Goal: Task Accomplishment & Management: Manage account settings

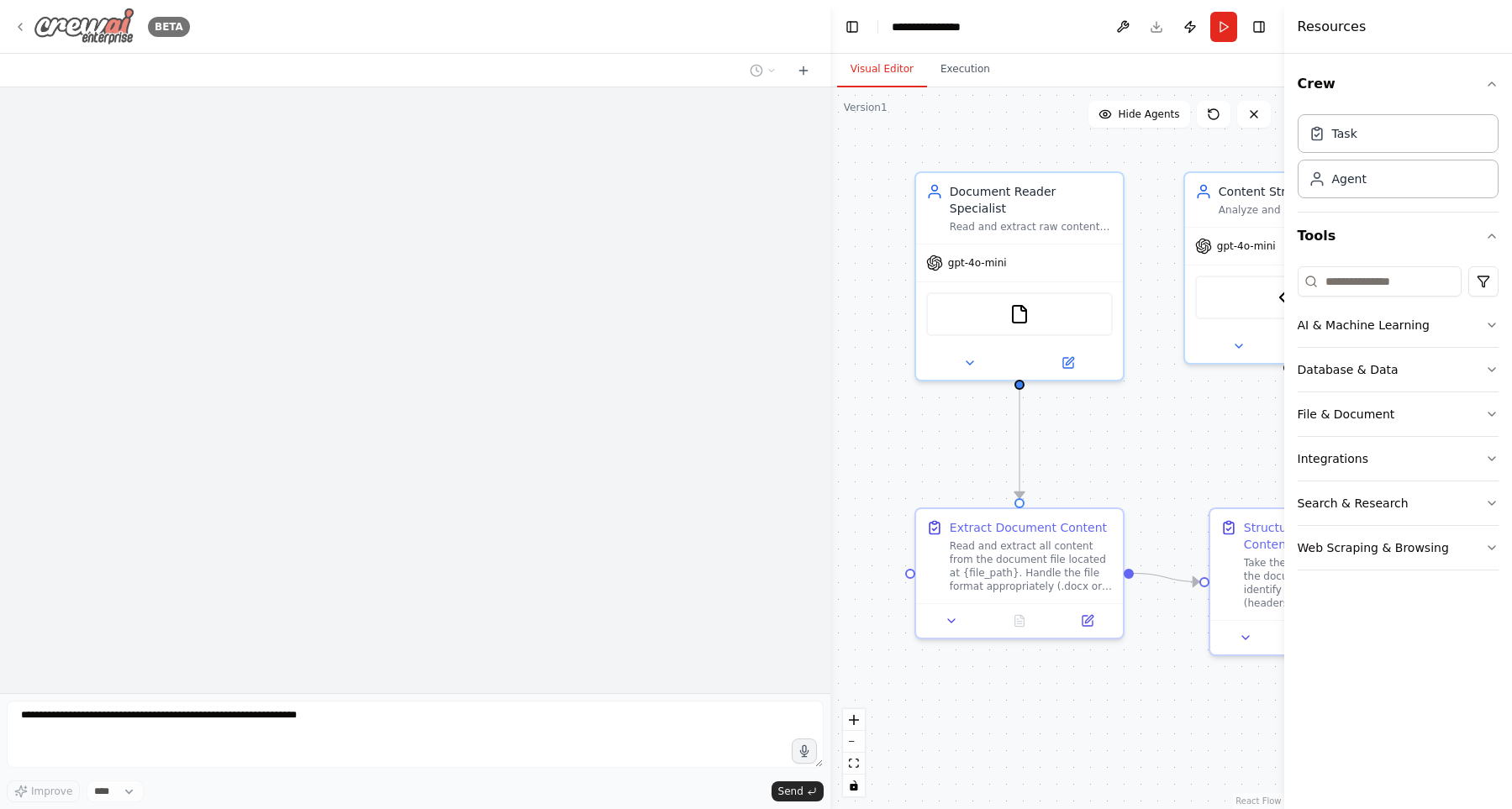
click at [57, 33] on img at bounding box center [84, 26] width 100 height 37
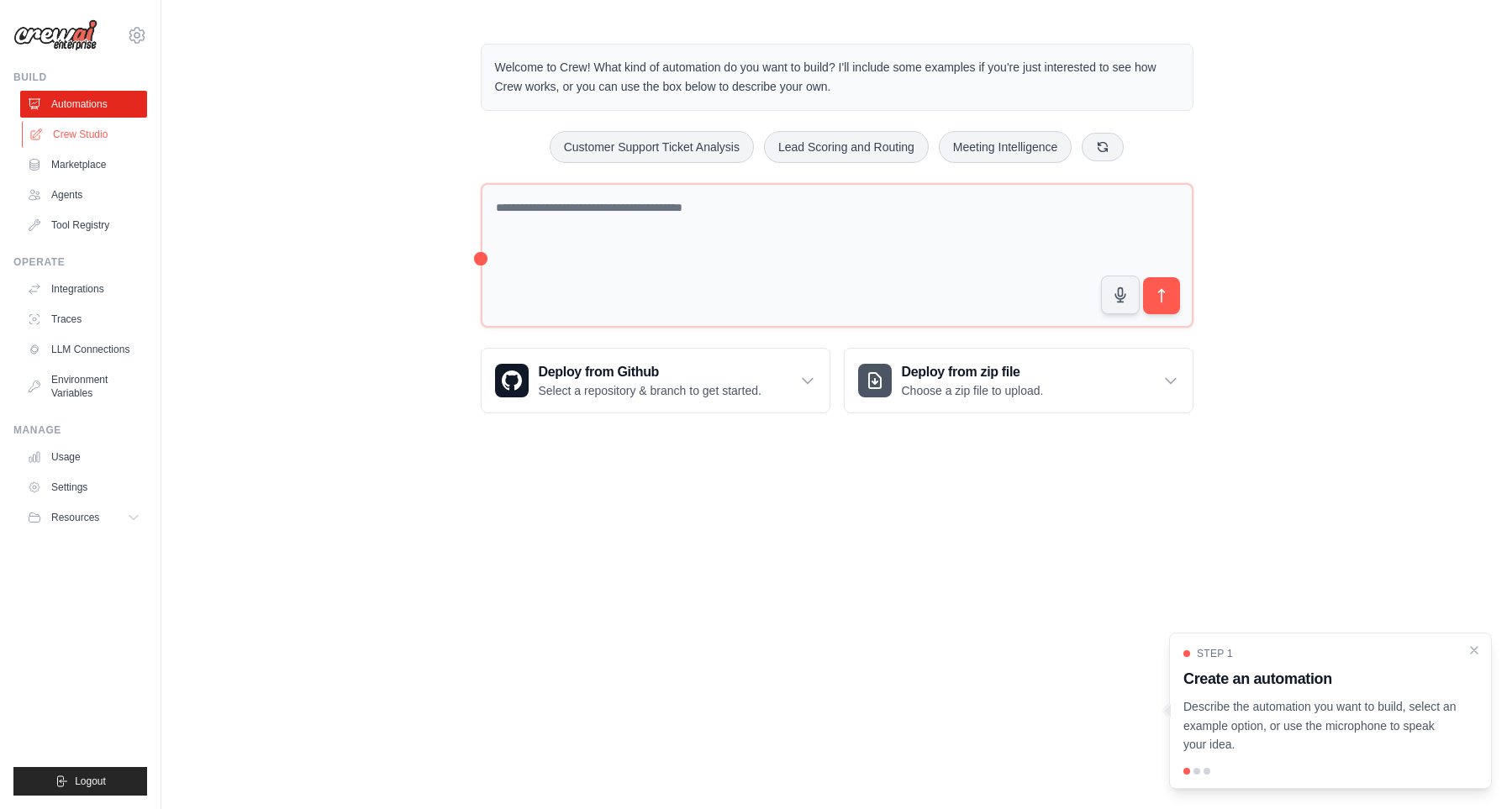
click at [90, 141] on link "Crew Studio" at bounding box center [85, 134] width 127 height 26
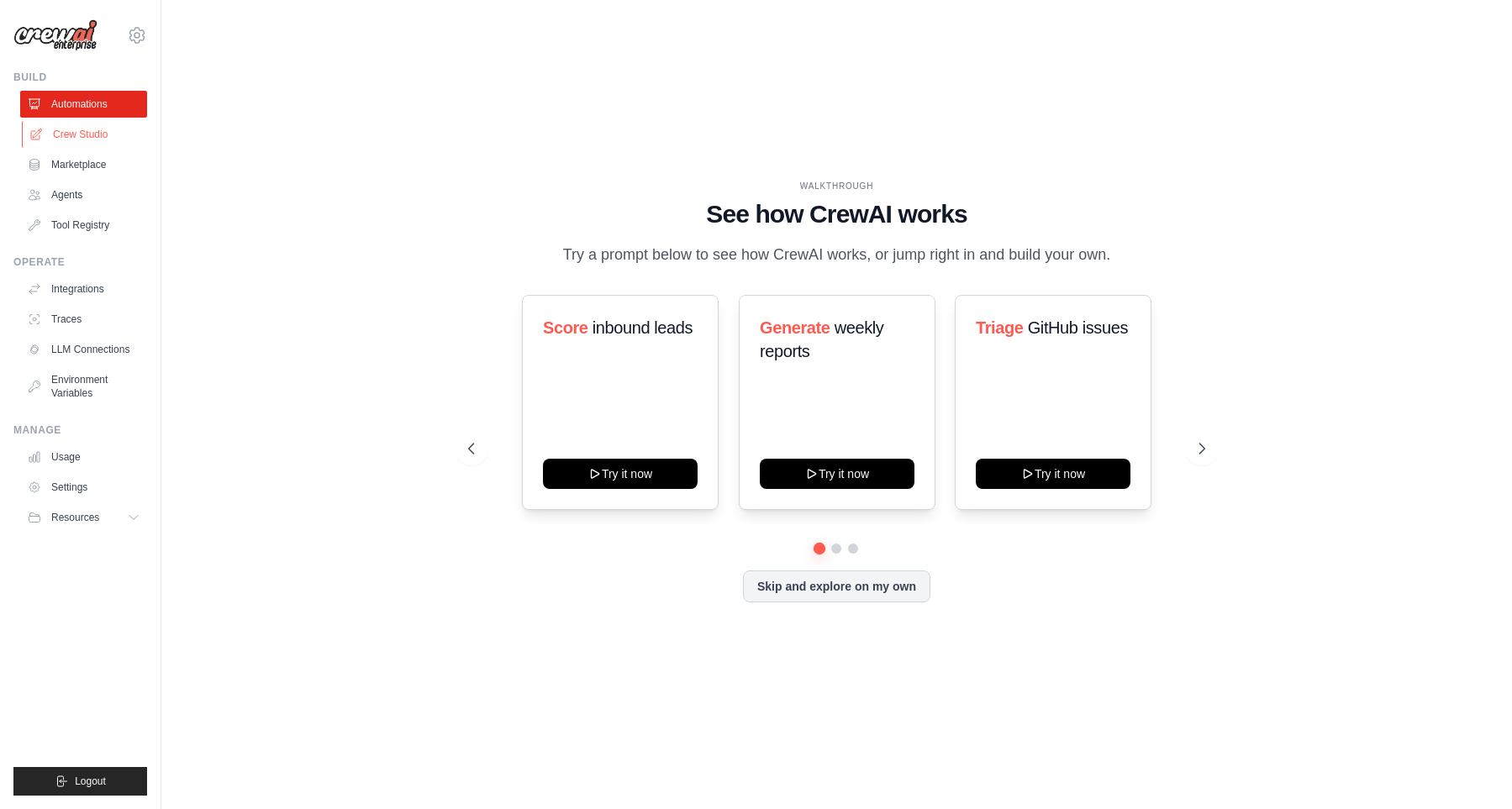
click at [86, 134] on link "Crew Studio" at bounding box center [85, 134] width 127 height 26
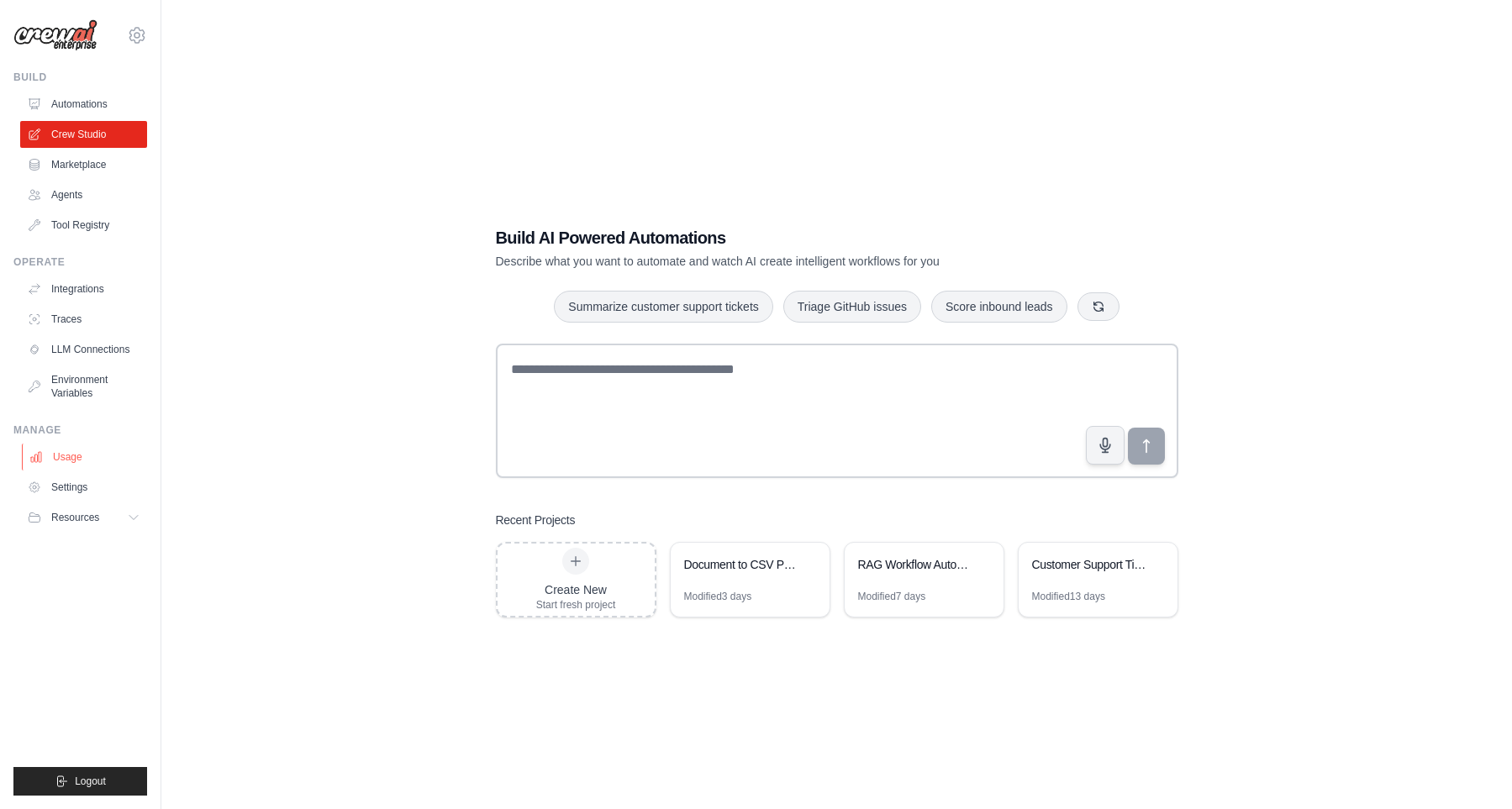
click at [87, 460] on link "Usage" at bounding box center [85, 457] width 127 height 26
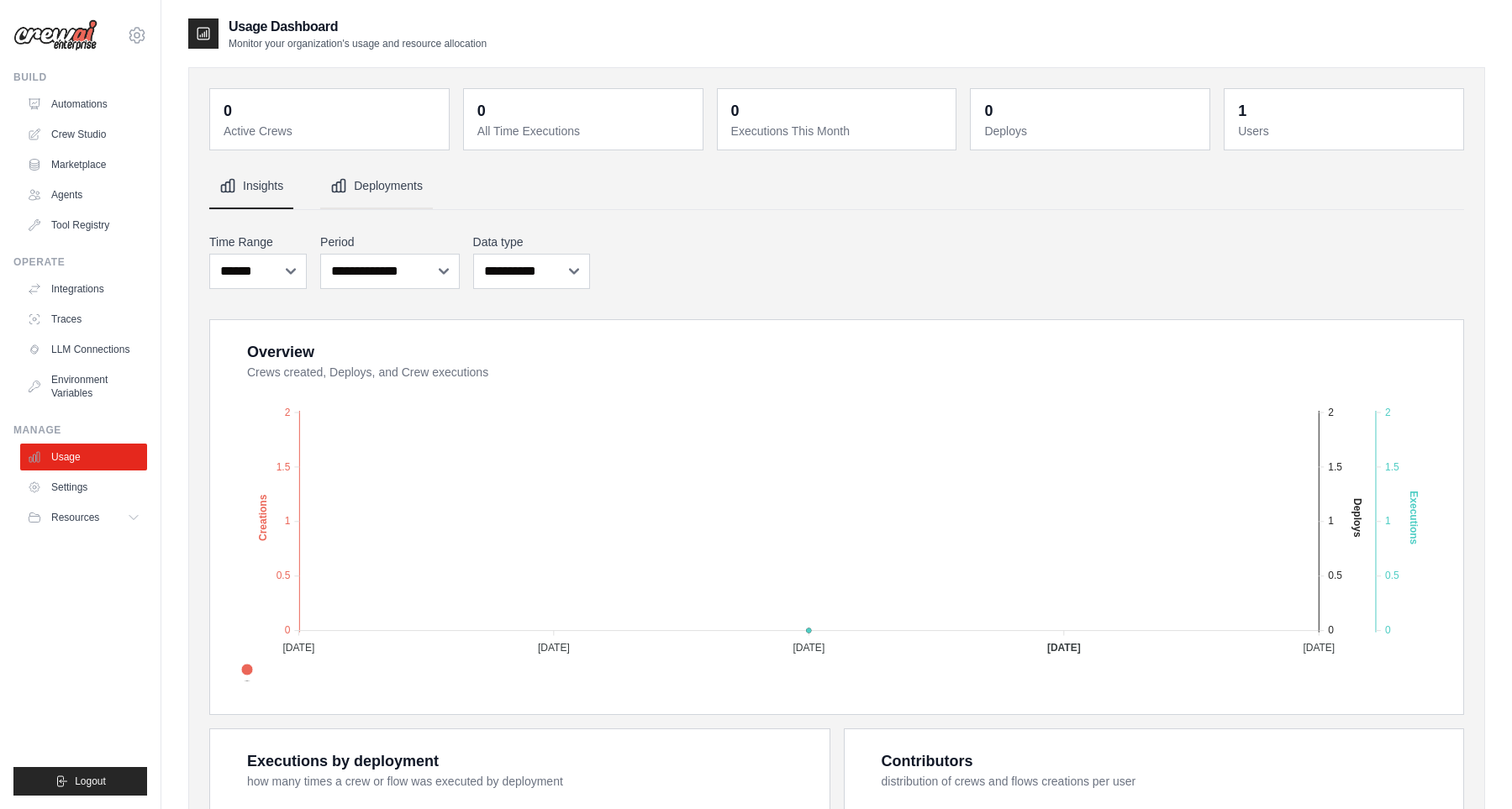
click at [402, 190] on button "Deployments" at bounding box center [376, 186] width 112 height 46
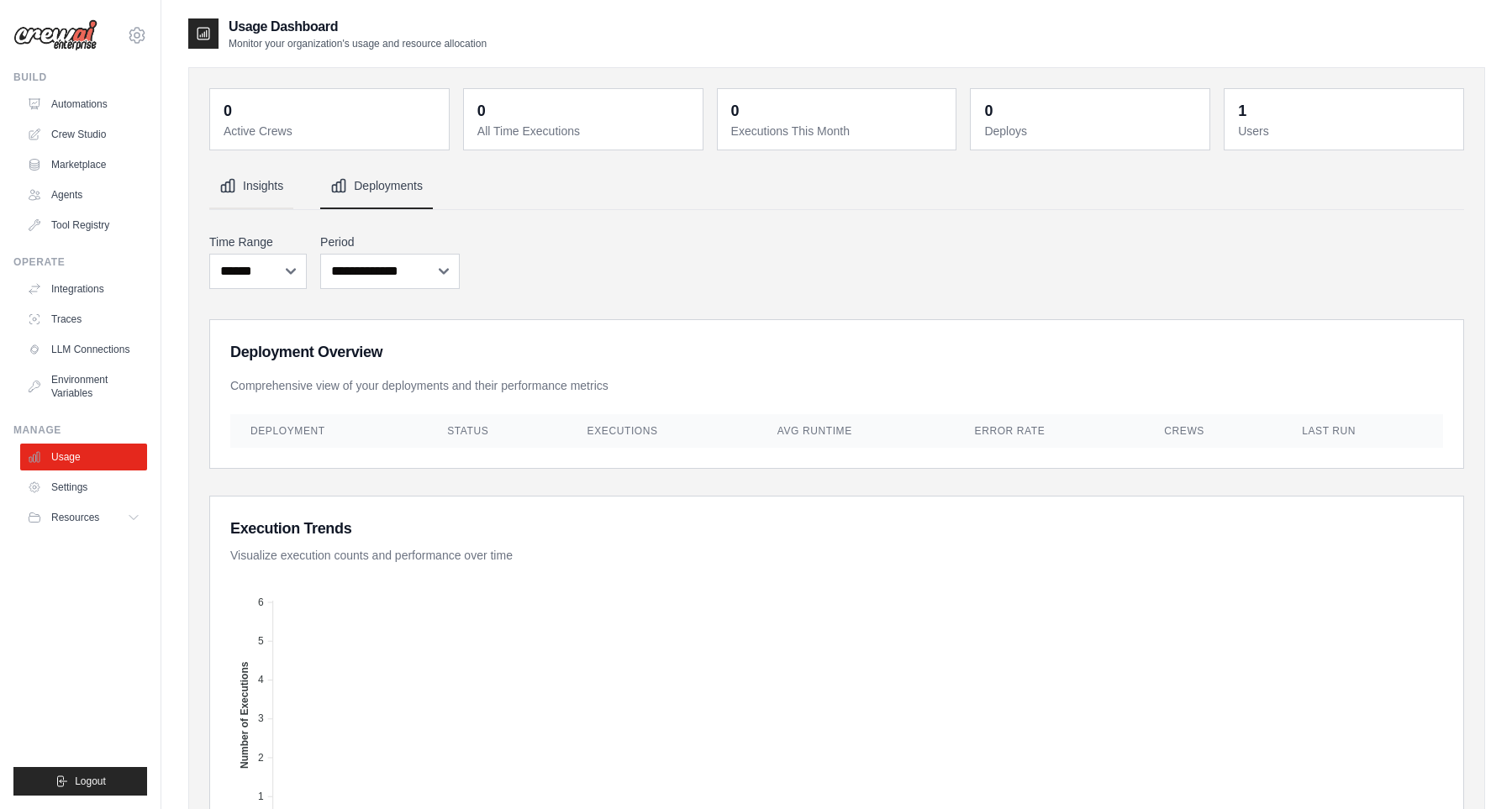
click at [234, 191] on icon "Tabs" at bounding box center [228, 186] width 13 height 13
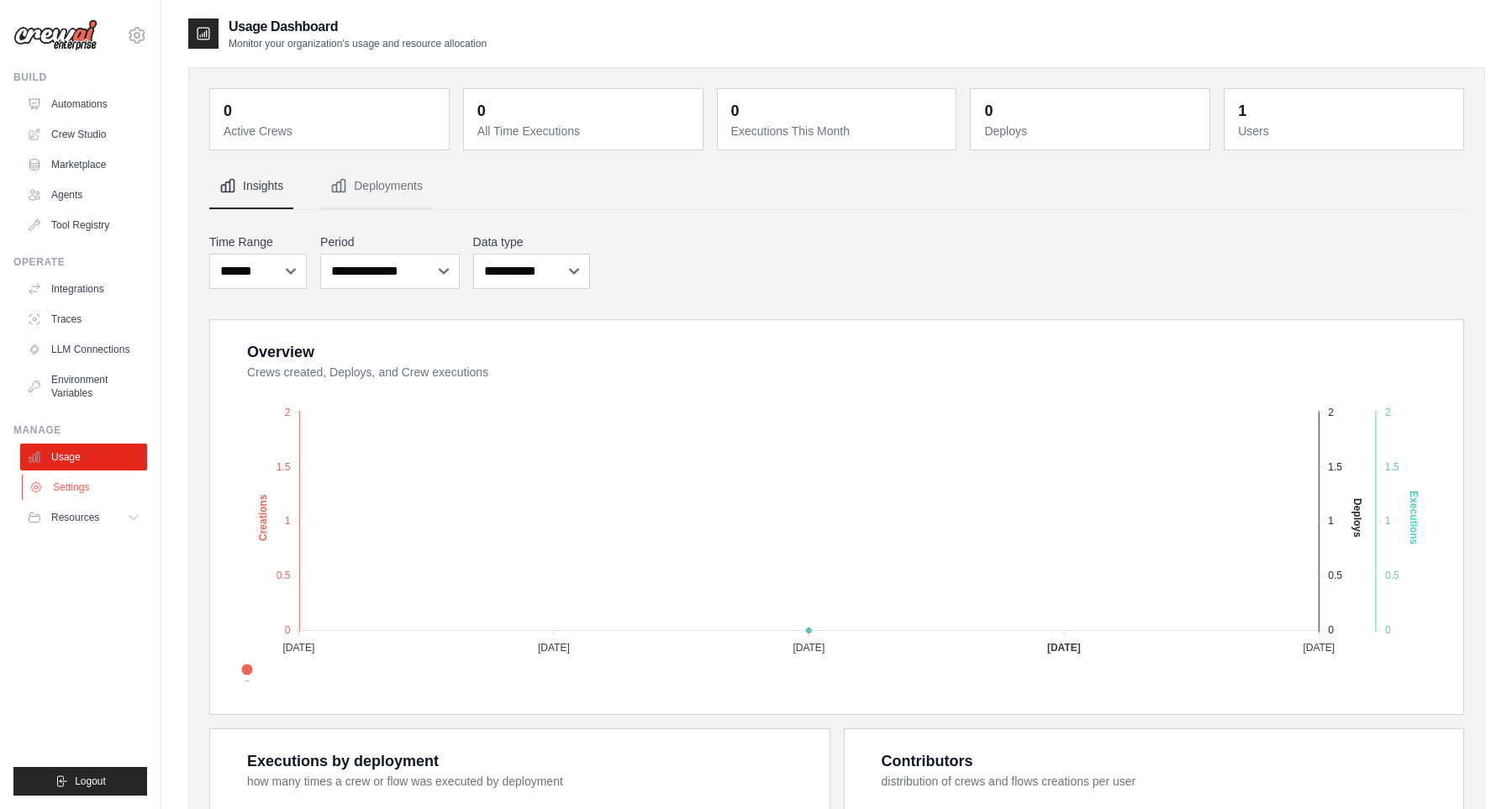
click at [84, 489] on link "Settings" at bounding box center [85, 487] width 127 height 26
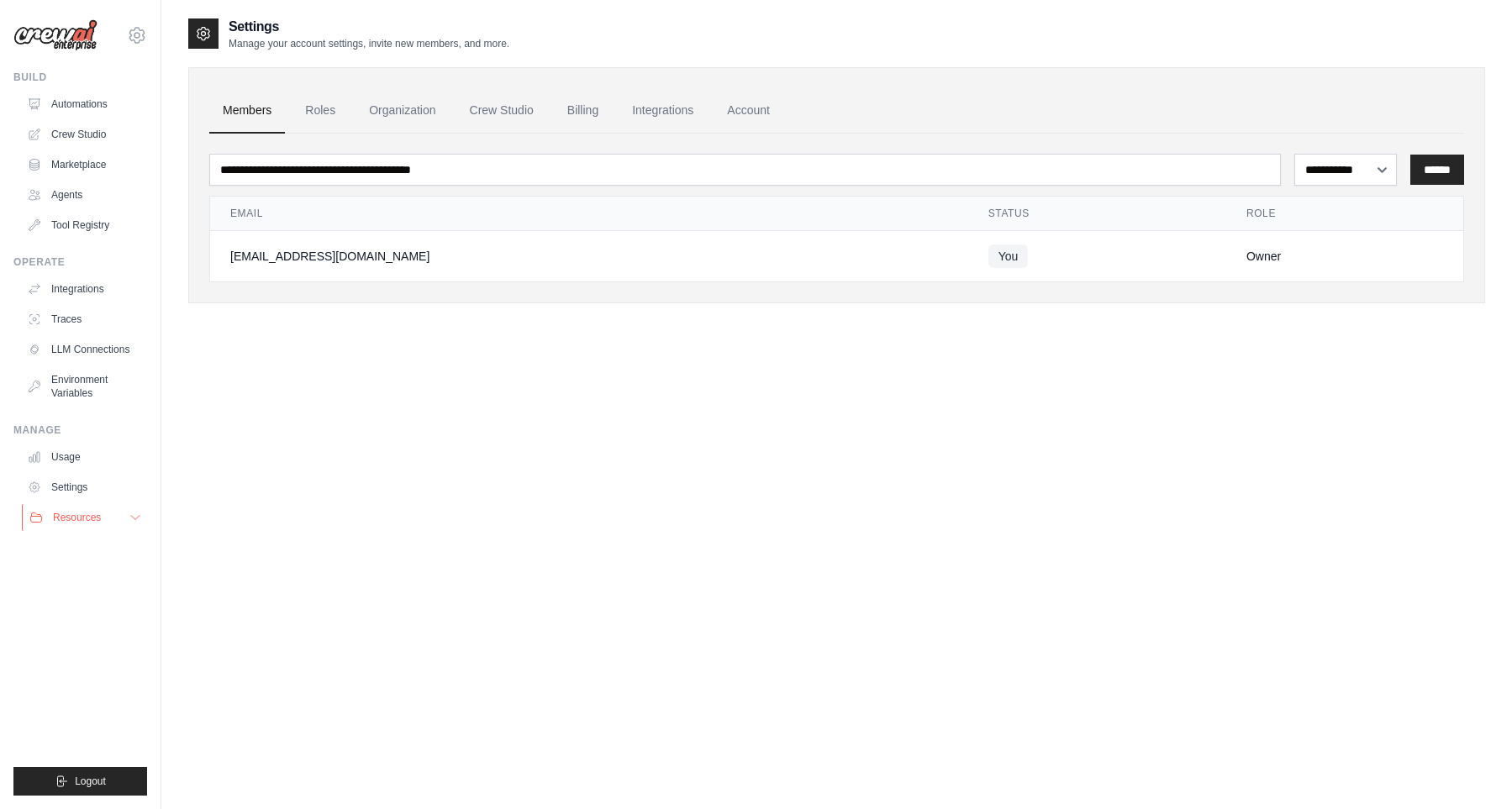
click at [93, 520] on span "Resources" at bounding box center [77, 518] width 47 height 14
click at [114, 519] on button "Resources" at bounding box center [85, 517] width 127 height 26
click at [74, 128] on link "Crew Studio" at bounding box center [85, 134] width 127 height 26
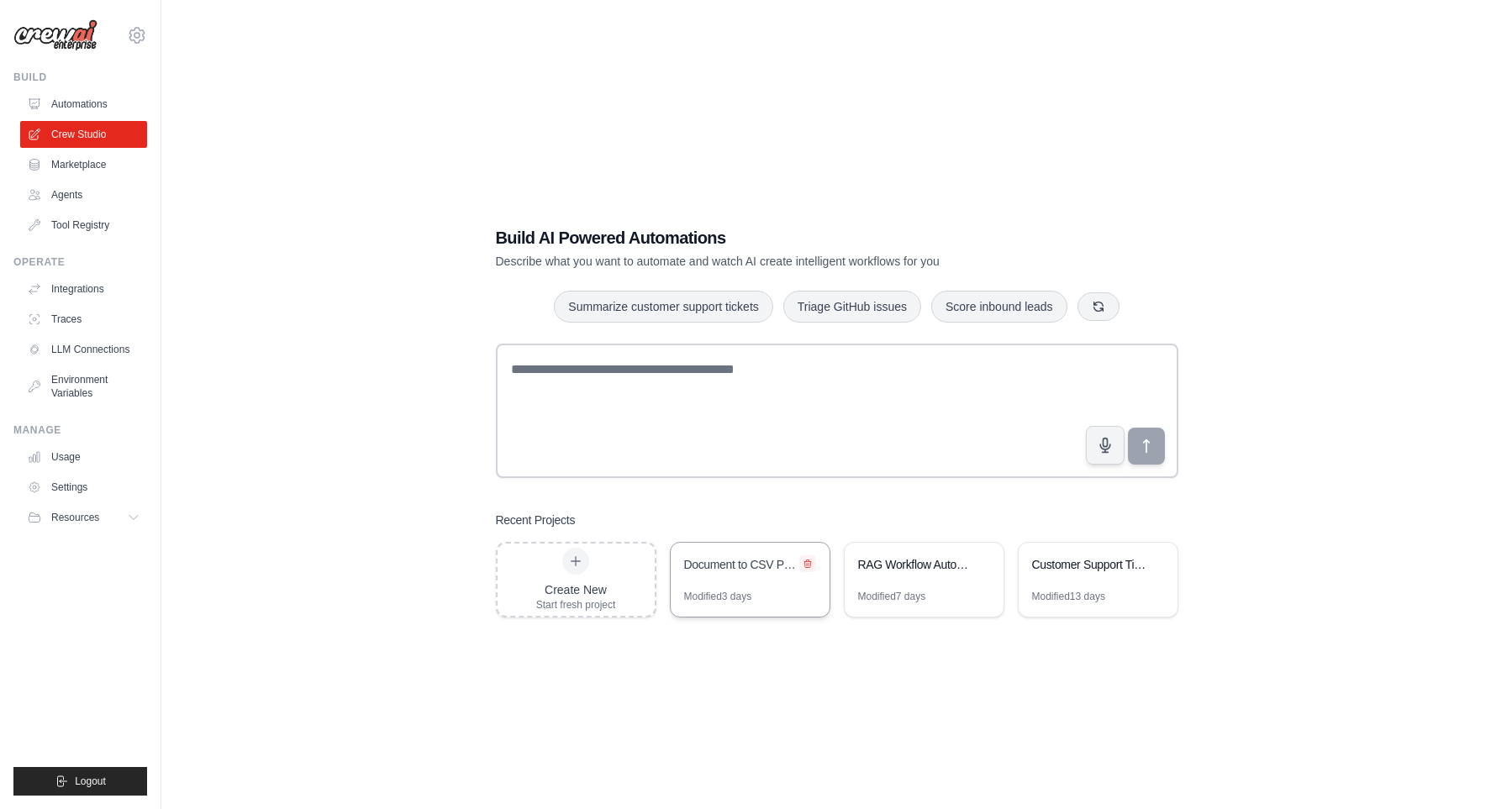
click at [803, 567] on button at bounding box center [807, 563] width 16 height 16
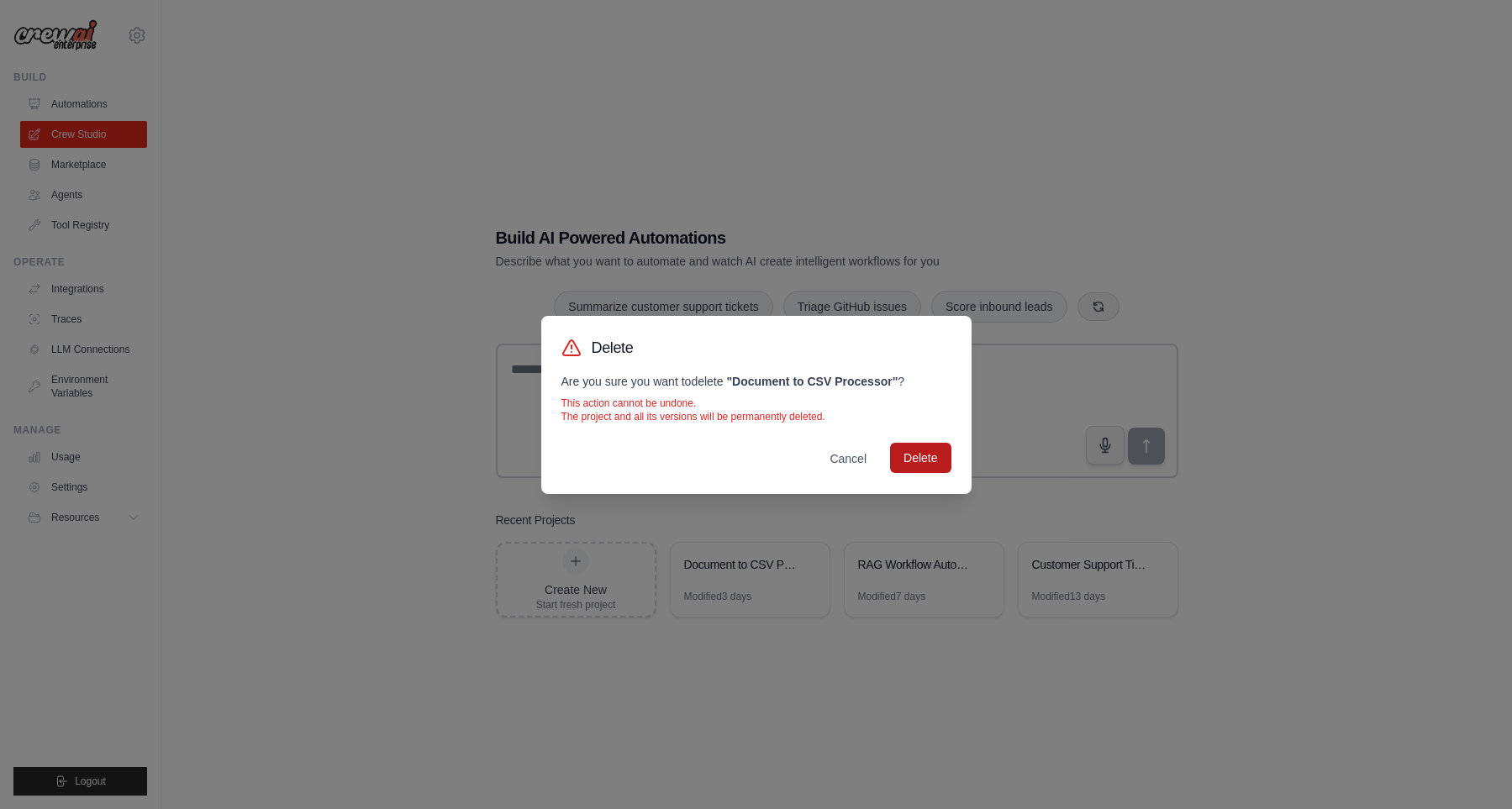
click at [927, 466] on button "Delete" at bounding box center [920, 457] width 60 height 30
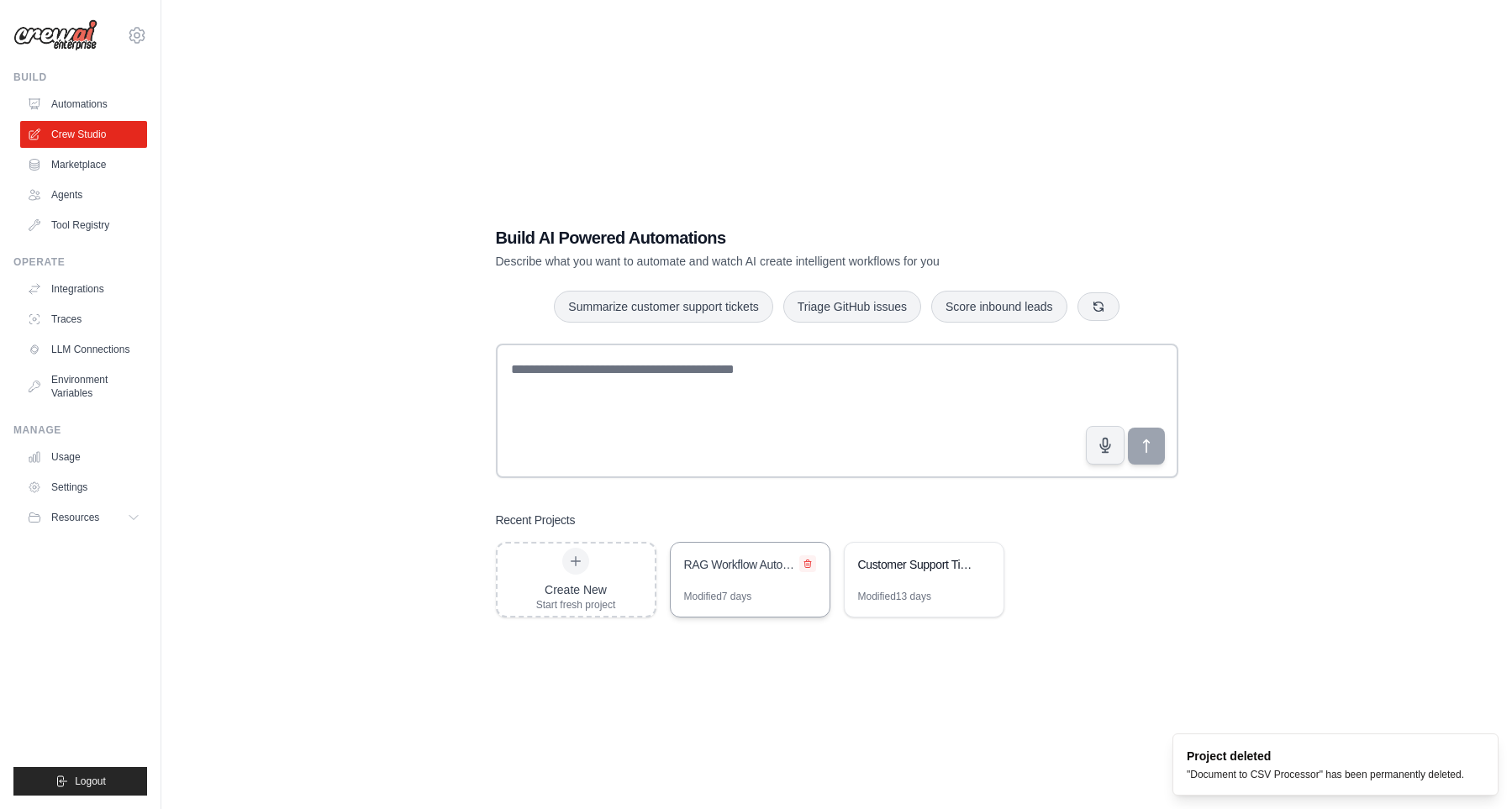
click at [807, 562] on icon at bounding box center [807, 563] width 6 height 7
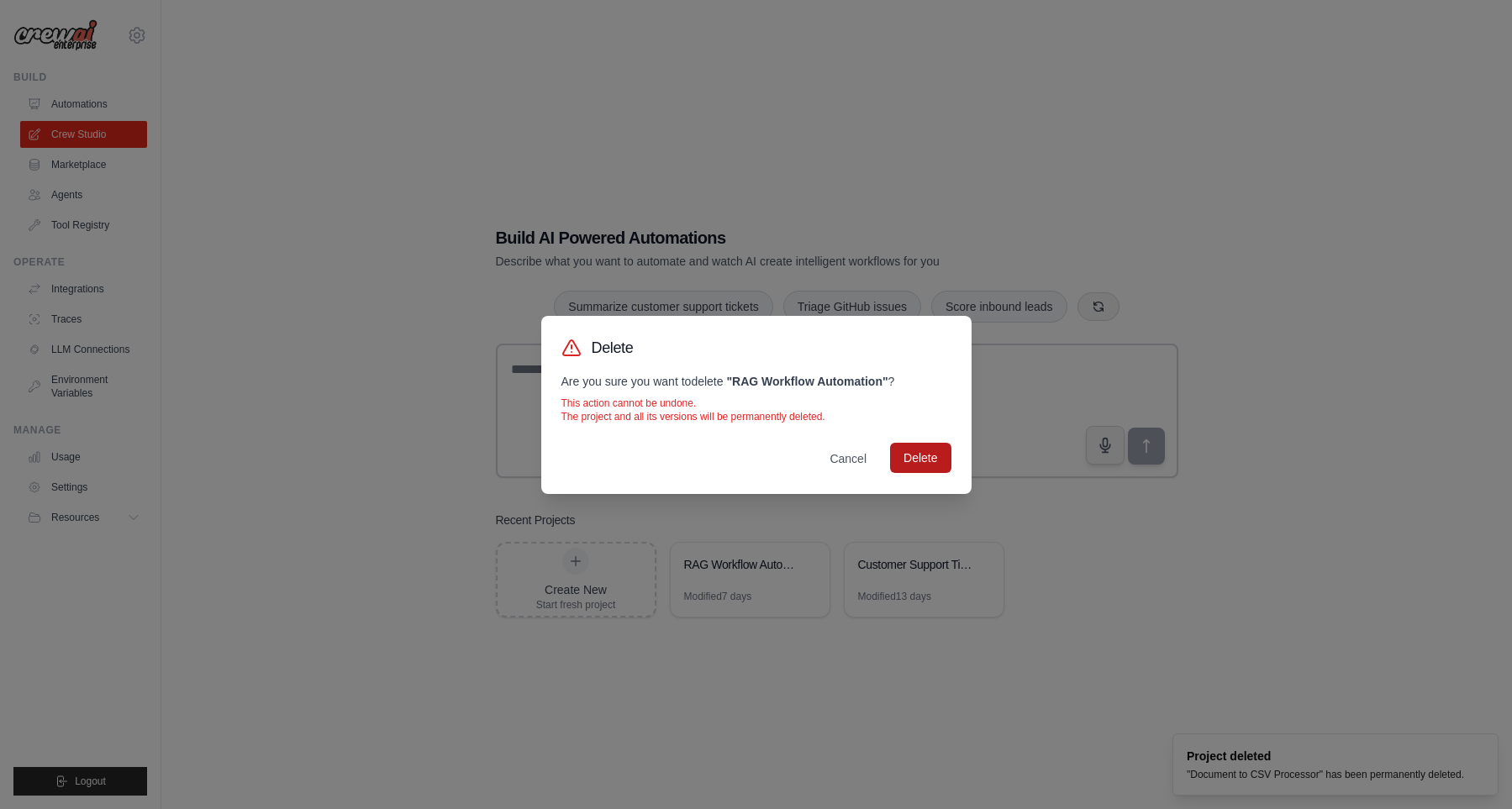
click at [913, 444] on button "Delete" at bounding box center [920, 457] width 60 height 30
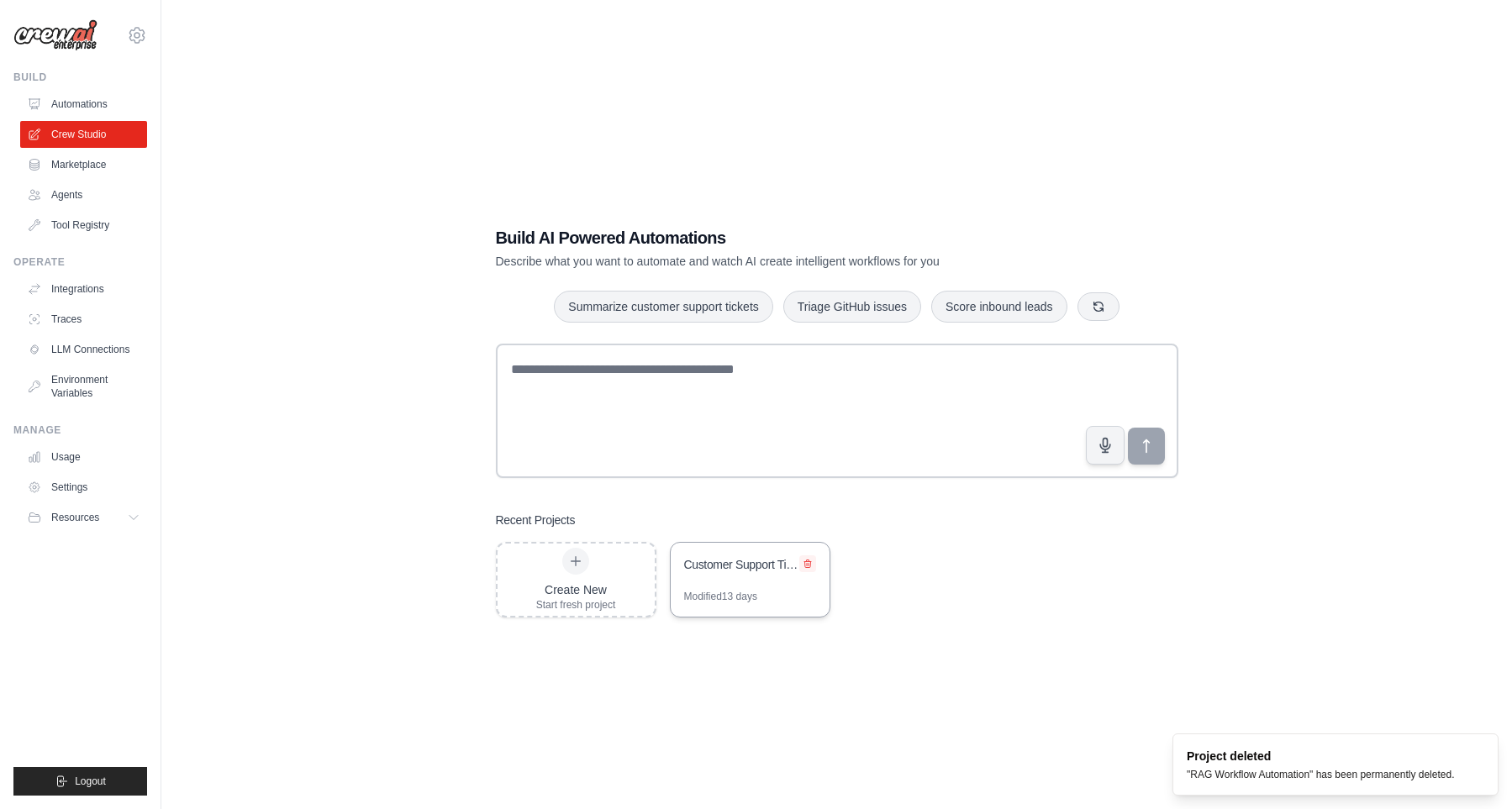
click at [809, 566] on button at bounding box center [807, 563] width 16 height 16
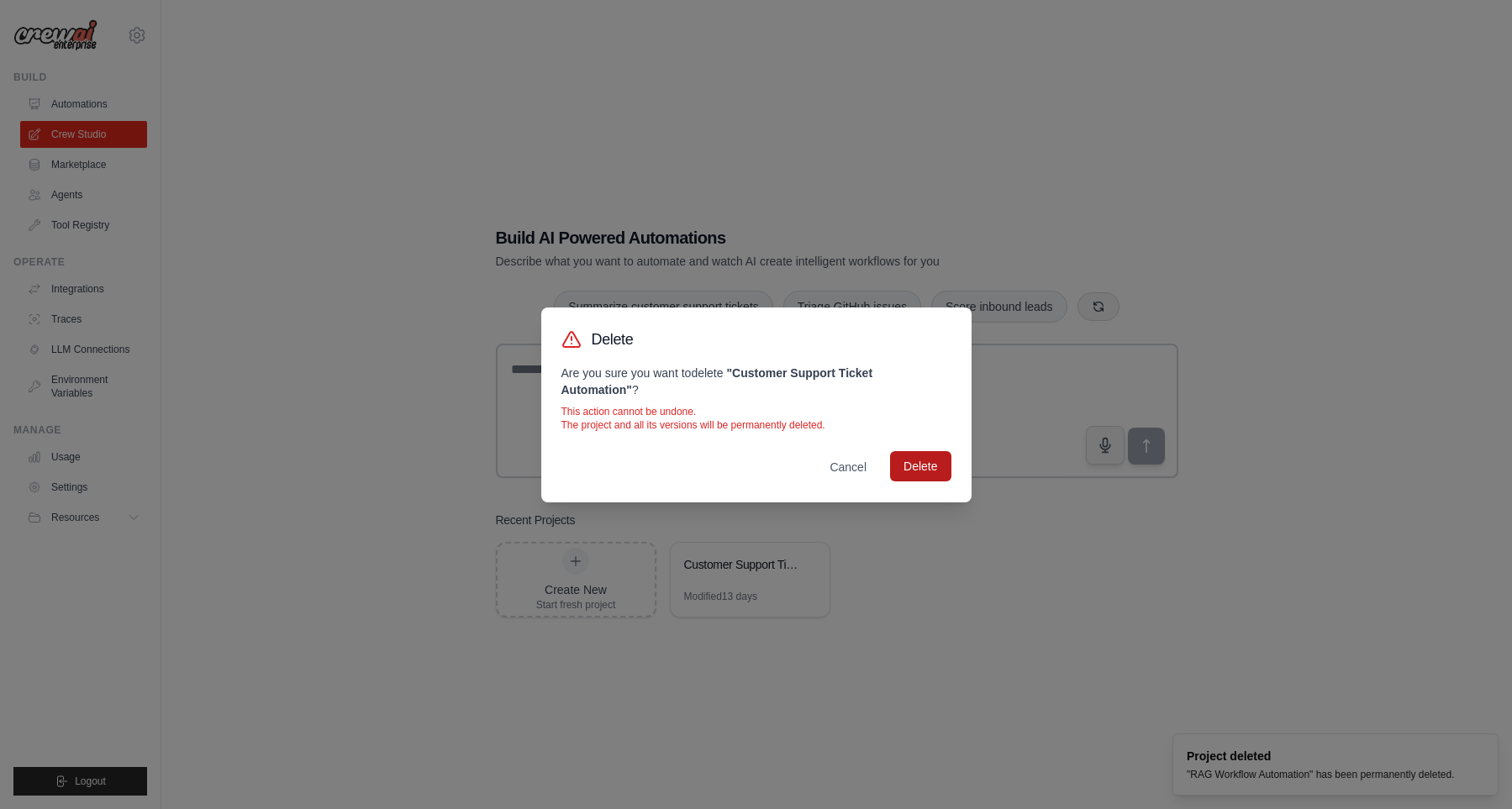
click at [916, 460] on button "Delete" at bounding box center [920, 466] width 60 height 30
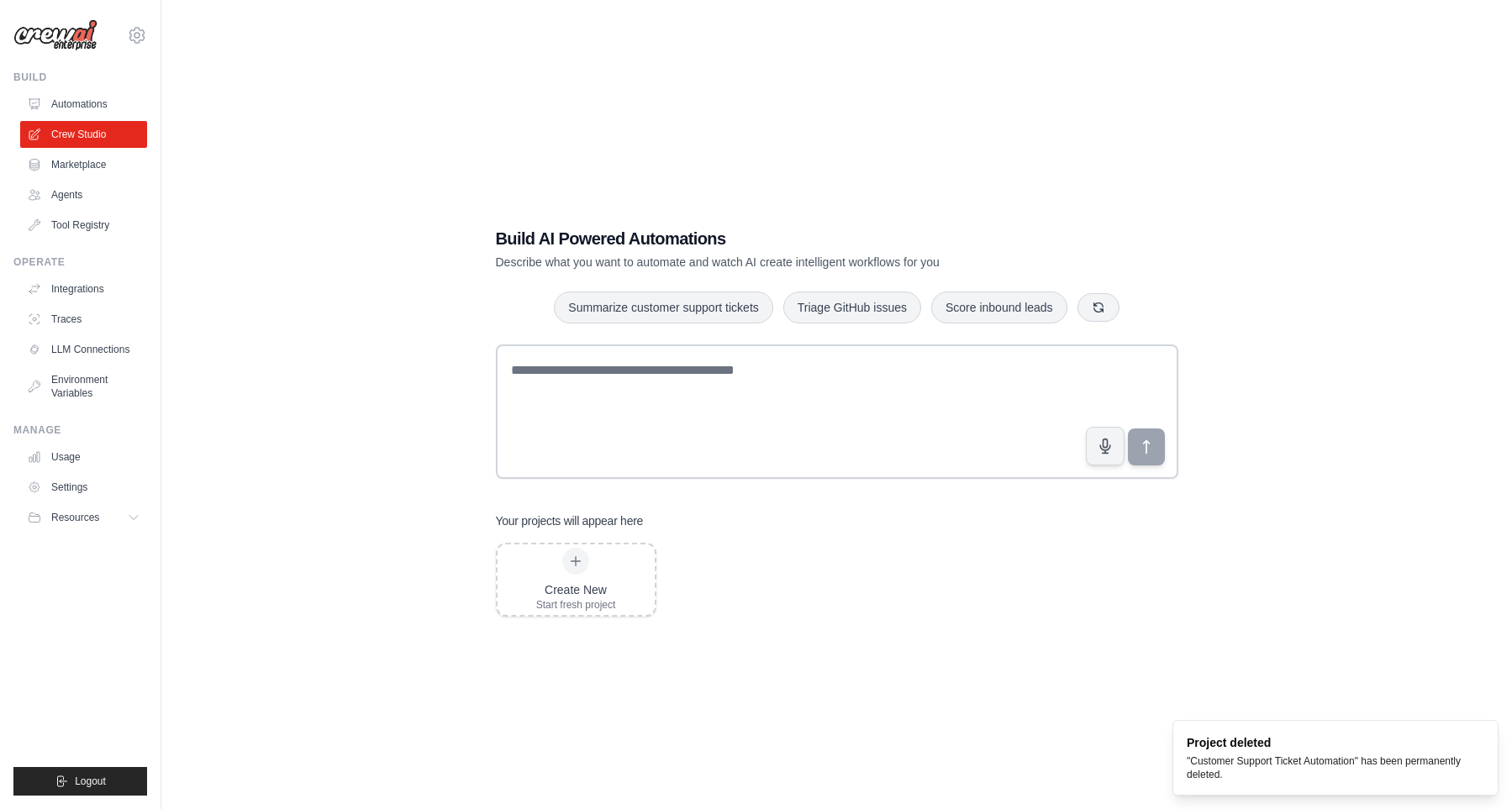
click at [880, 89] on div "Build AI Powered Automations Describe what you want to automate and watch AI cr…" at bounding box center [836, 421] width 1297 height 809
click at [75, 358] on link "LLM Connections" at bounding box center [85, 349] width 127 height 26
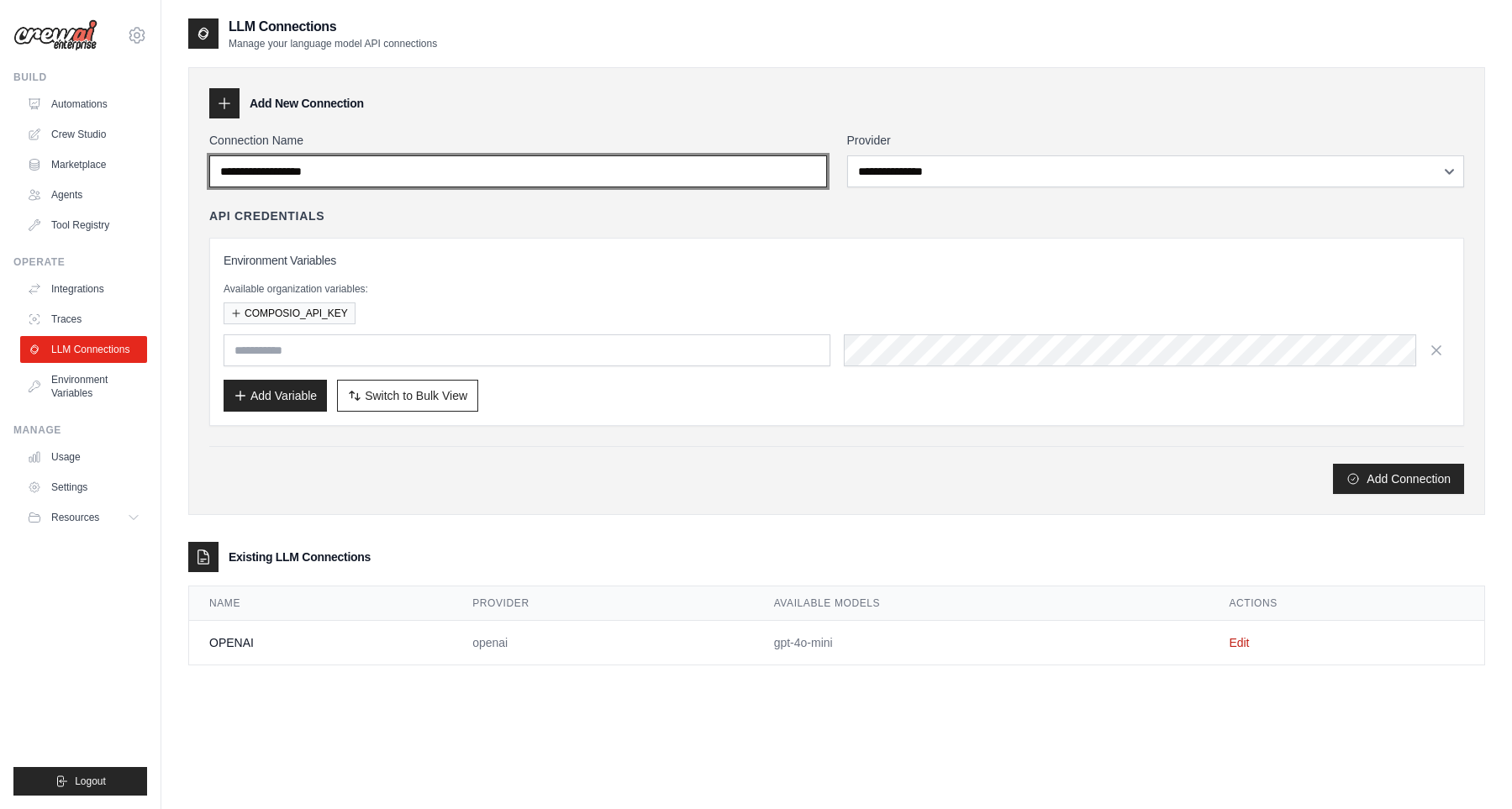
click at [755, 180] on input "Connection Name" at bounding box center [518, 171] width 618 height 32
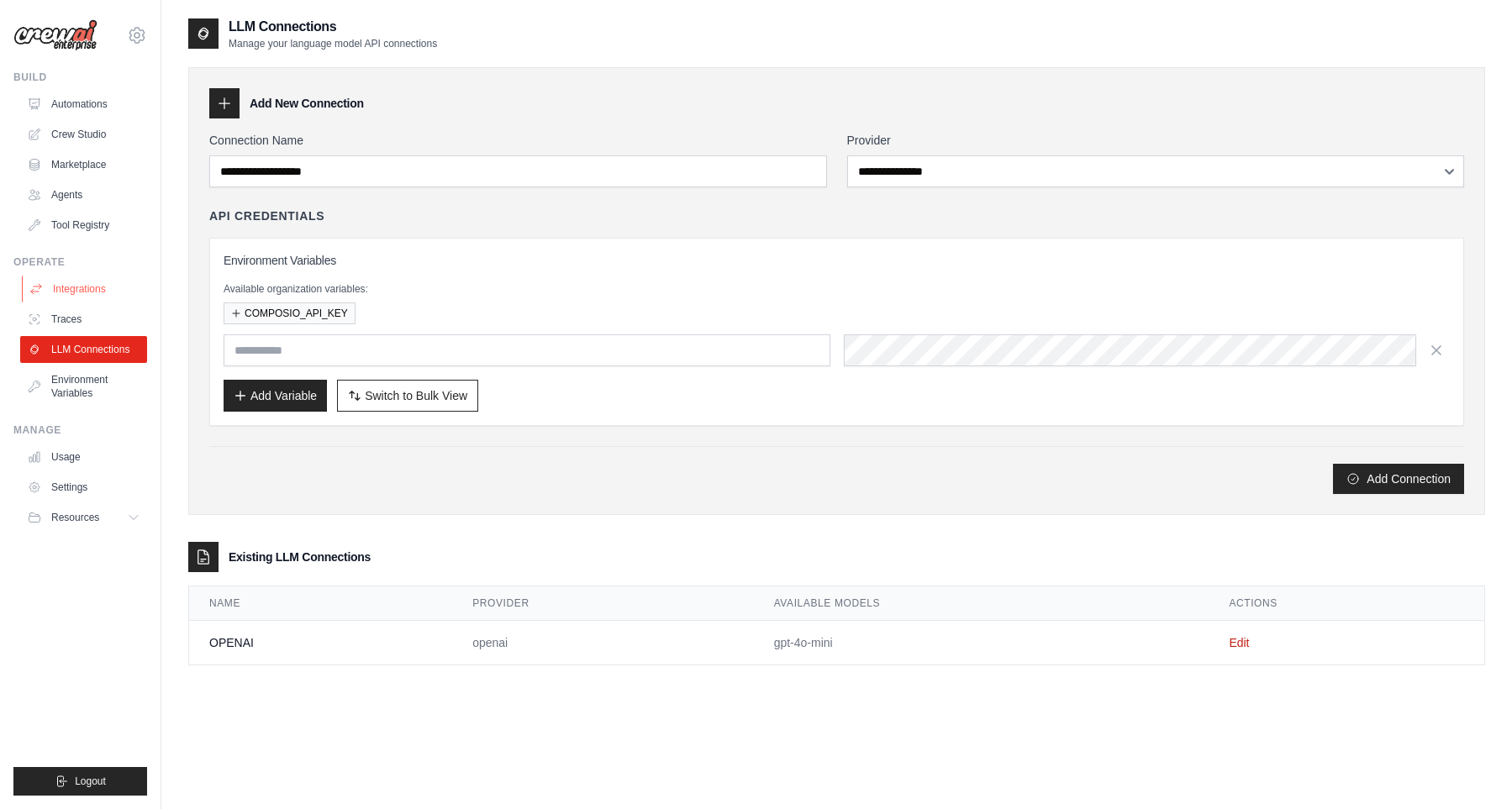
click at [105, 288] on link "Integrations" at bounding box center [85, 289] width 127 height 26
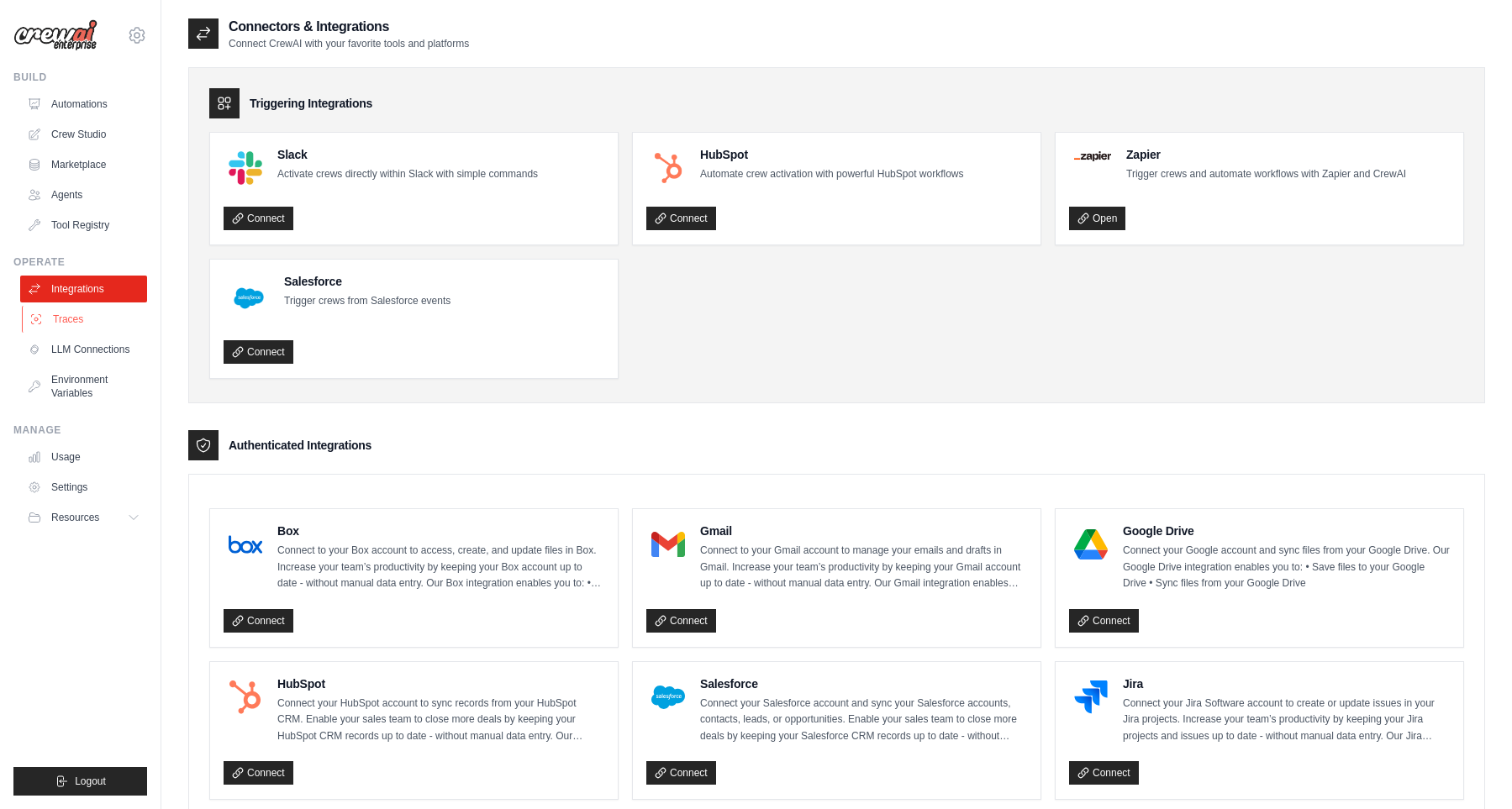
click at [89, 323] on link "Traces" at bounding box center [85, 319] width 127 height 26
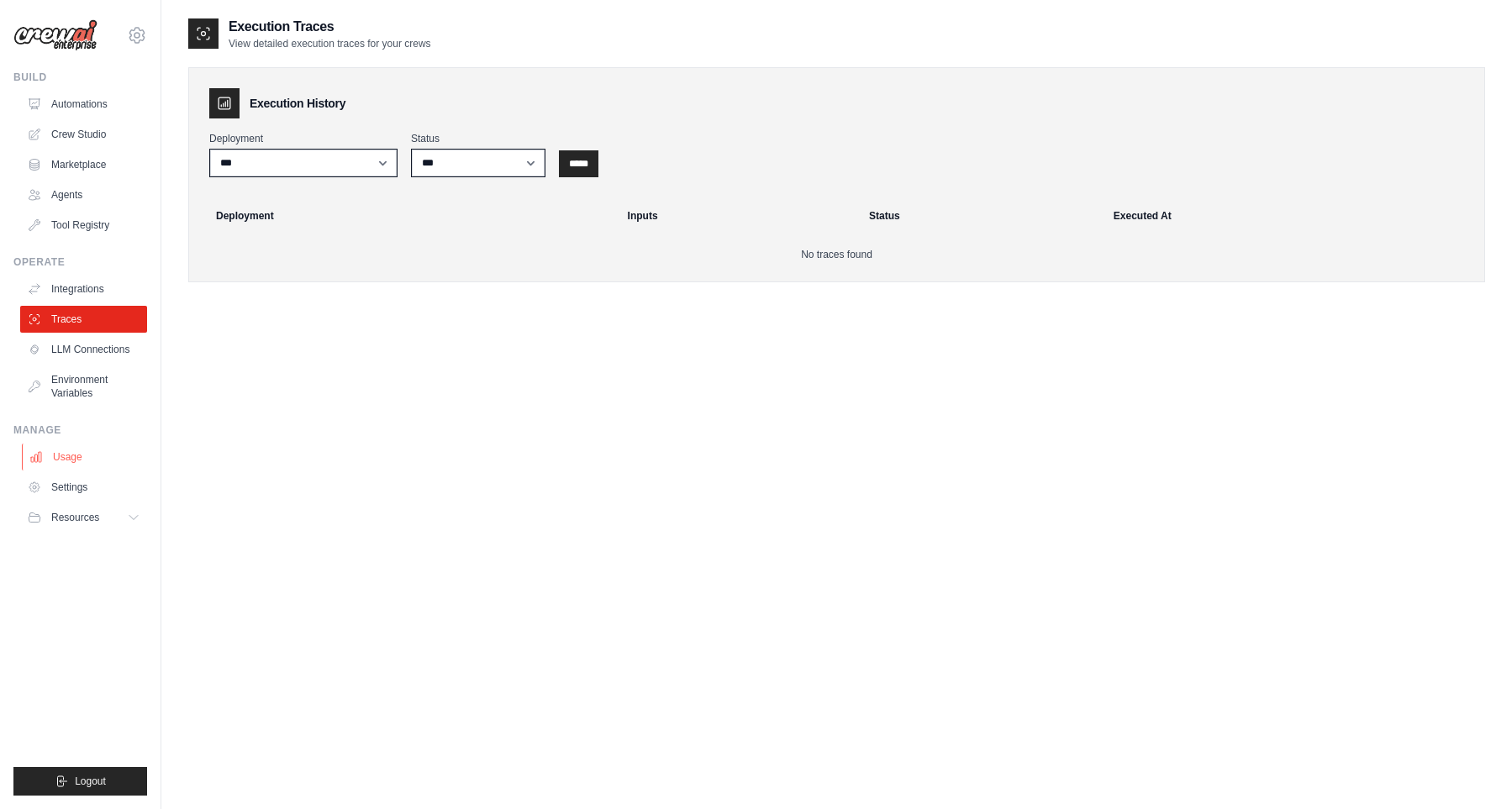
click at [75, 456] on link "Usage" at bounding box center [85, 457] width 127 height 26
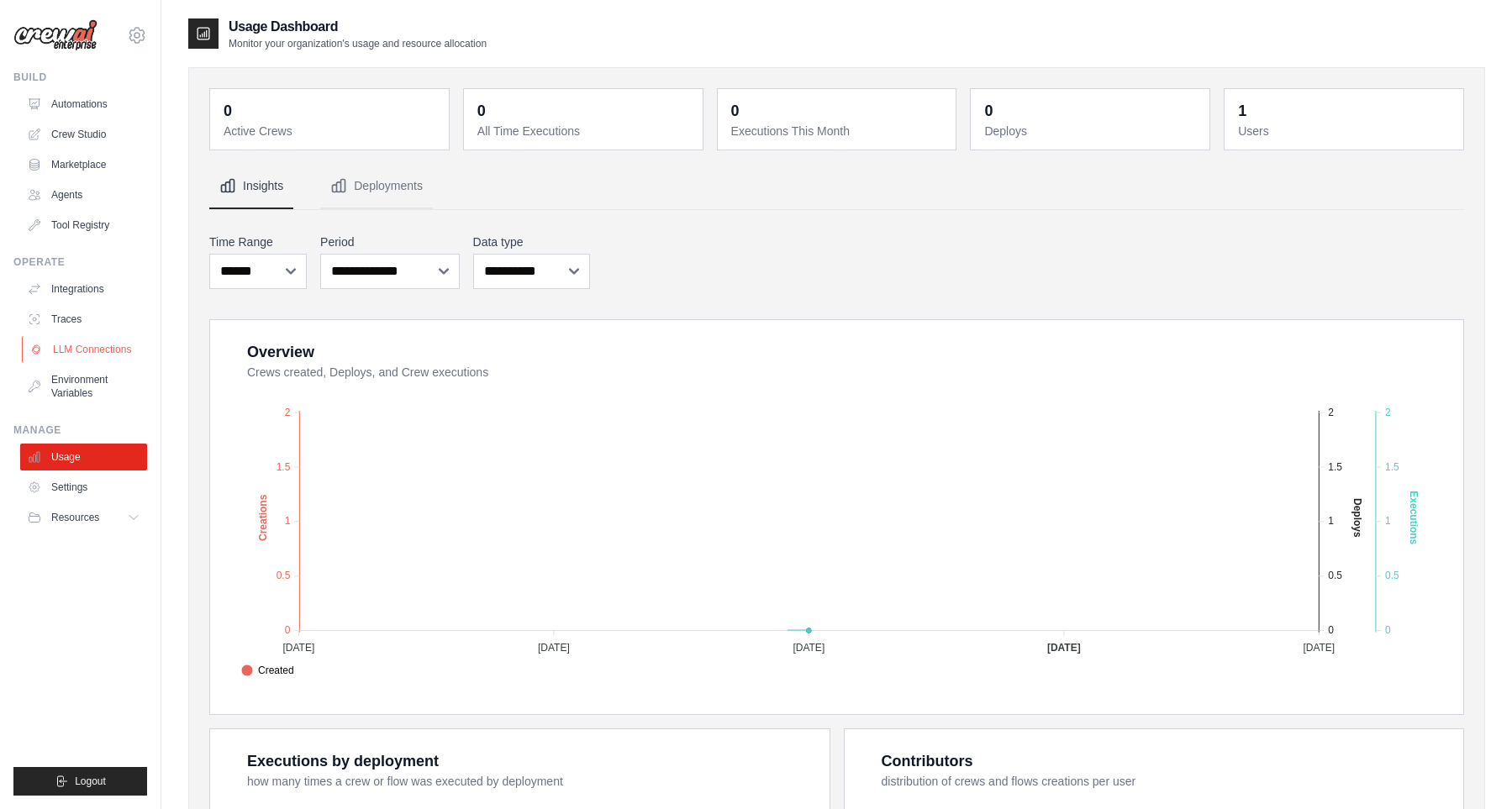
click at [91, 354] on link "LLM Connections" at bounding box center [85, 349] width 127 height 26
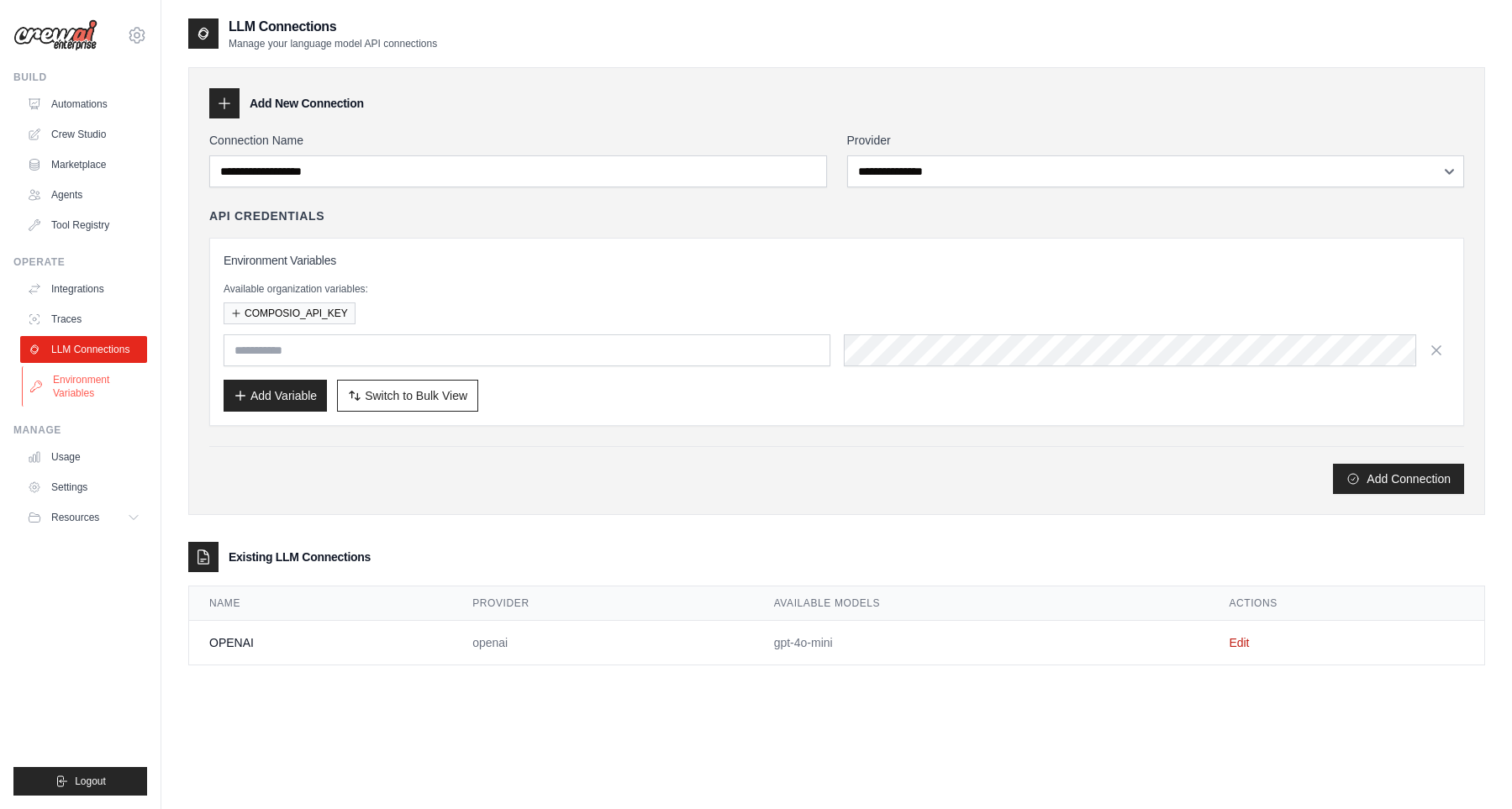
click at [88, 383] on link "Environment Variables" at bounding box center [85, 386] width 127 height 40
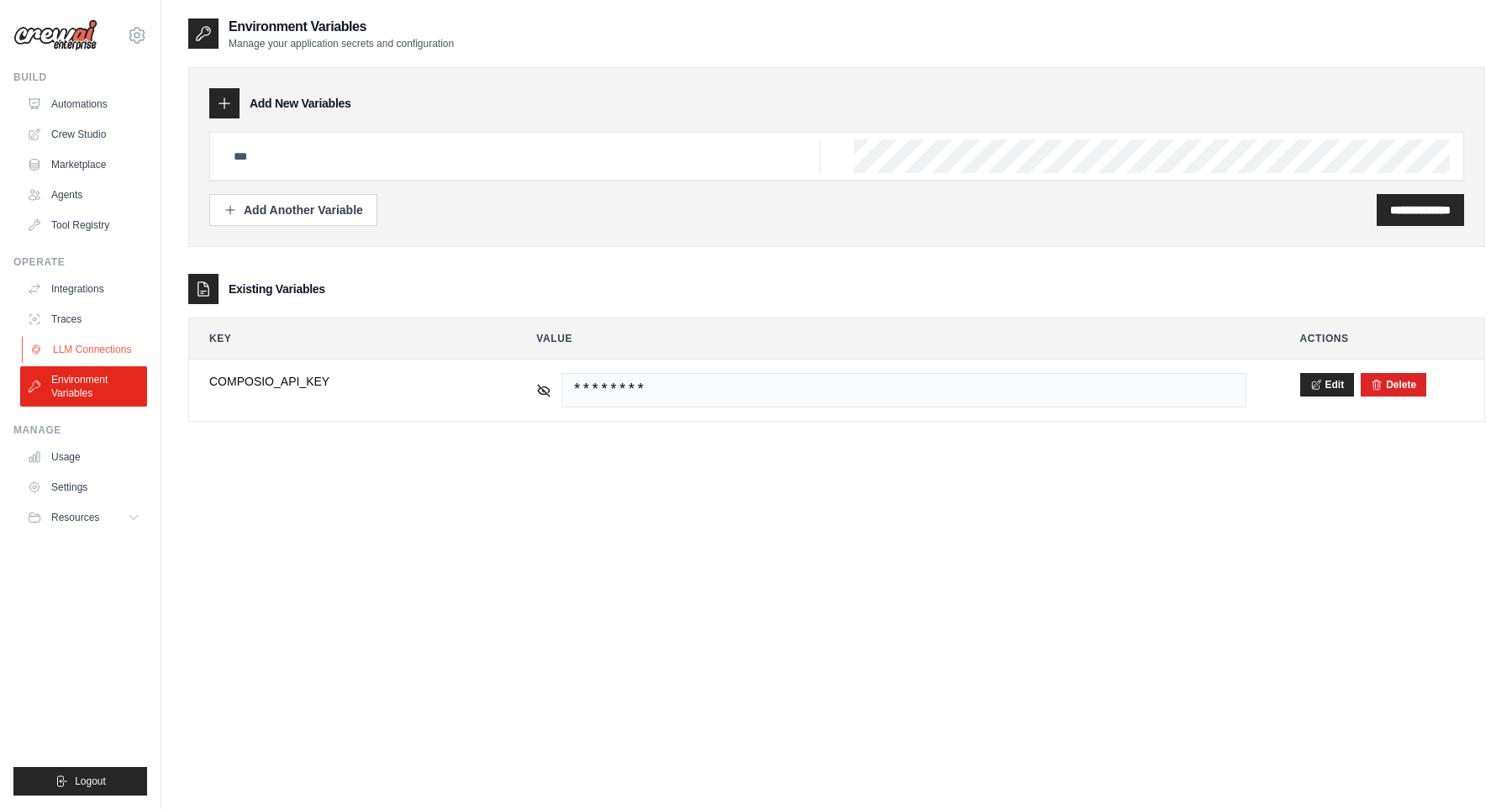
click at [82, 359] on link "LLM Connections" at bounding box center [85, 349] width 127 height 26
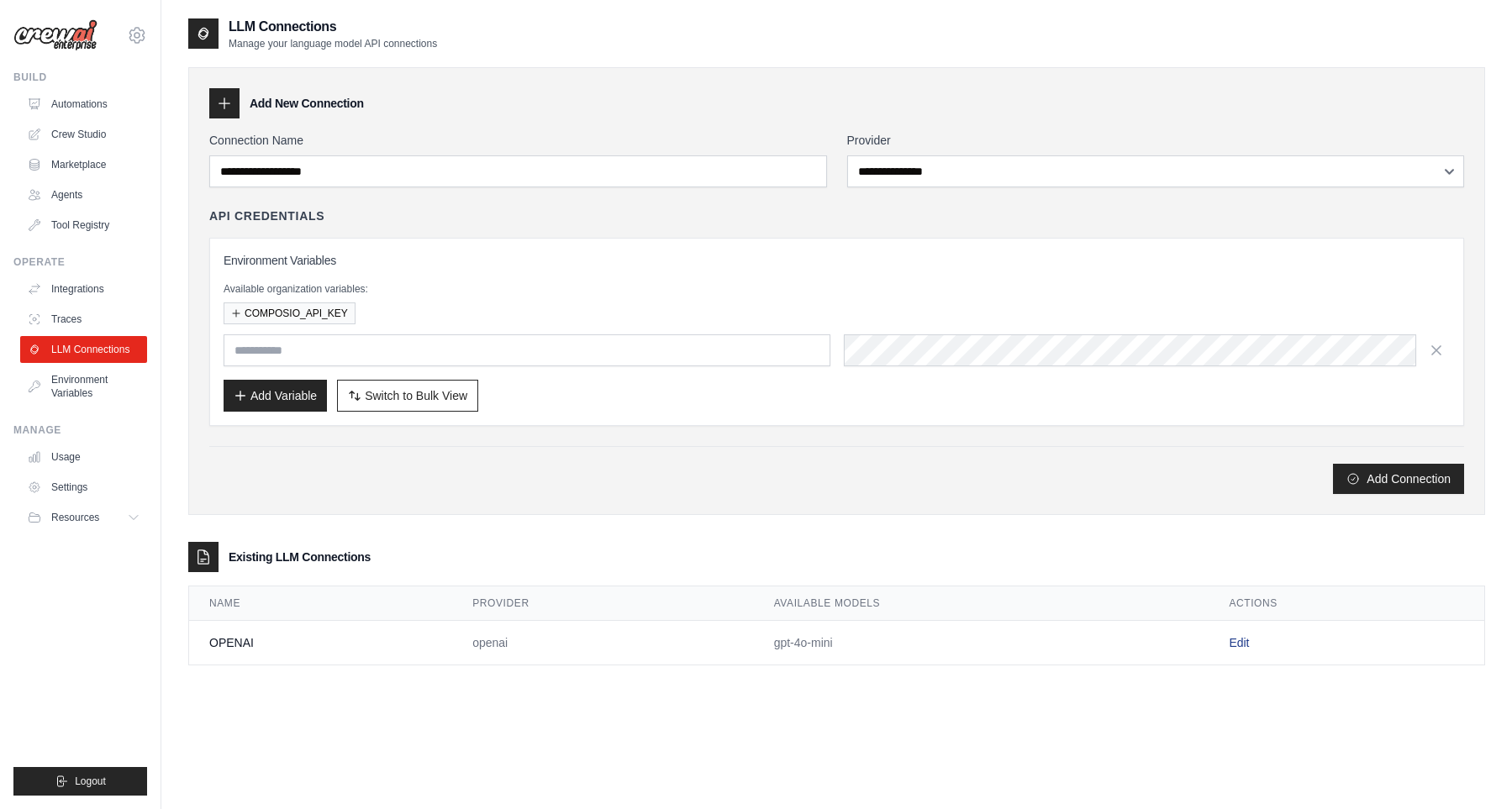
click at [1233, 637] on link "Edit" at bounding box center [1239, 643] width 20 height 14
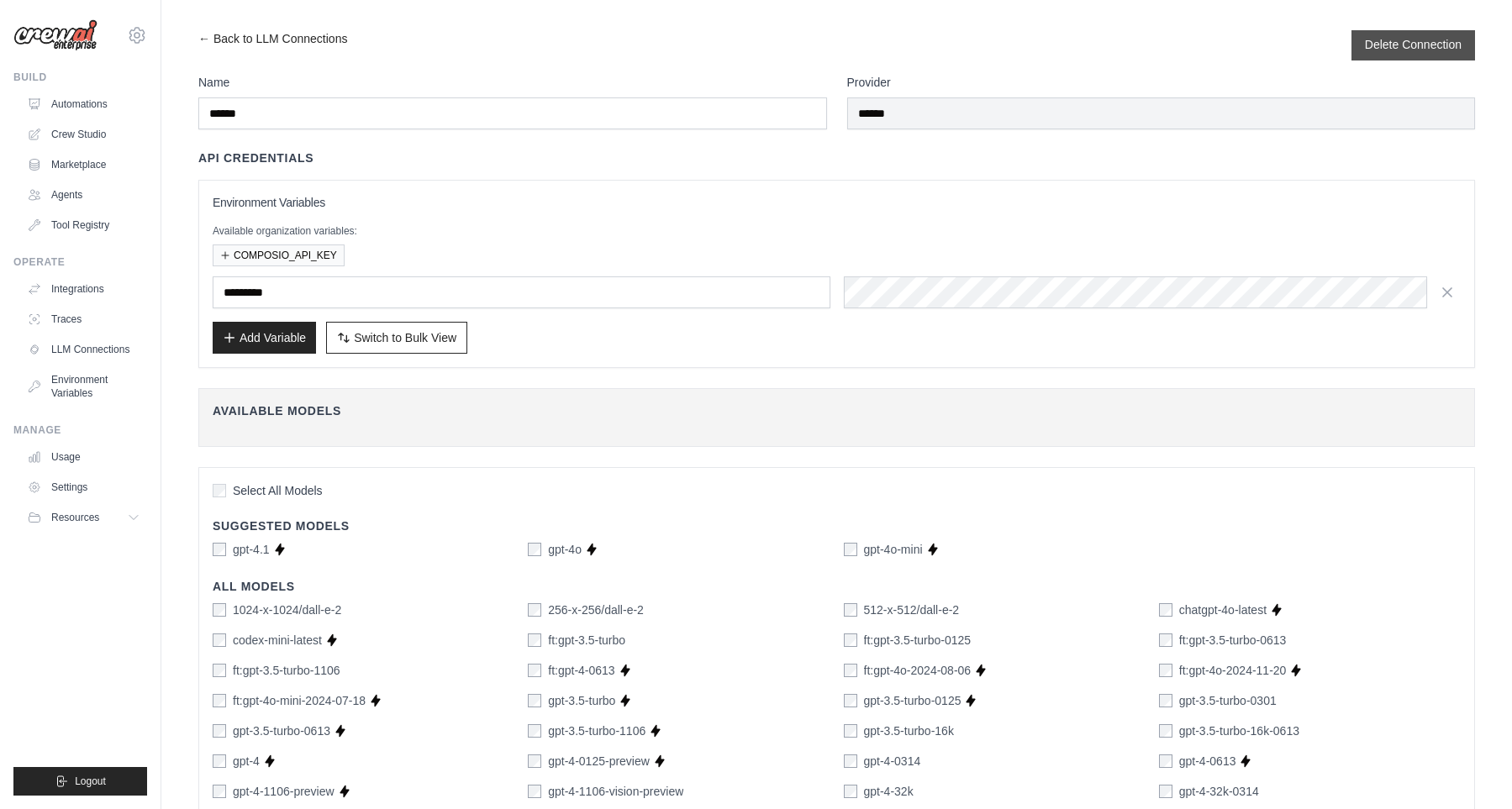
click at [1393, 50] on button "Delete Connection" at bounding box center [1413, 45] width 97 height 16
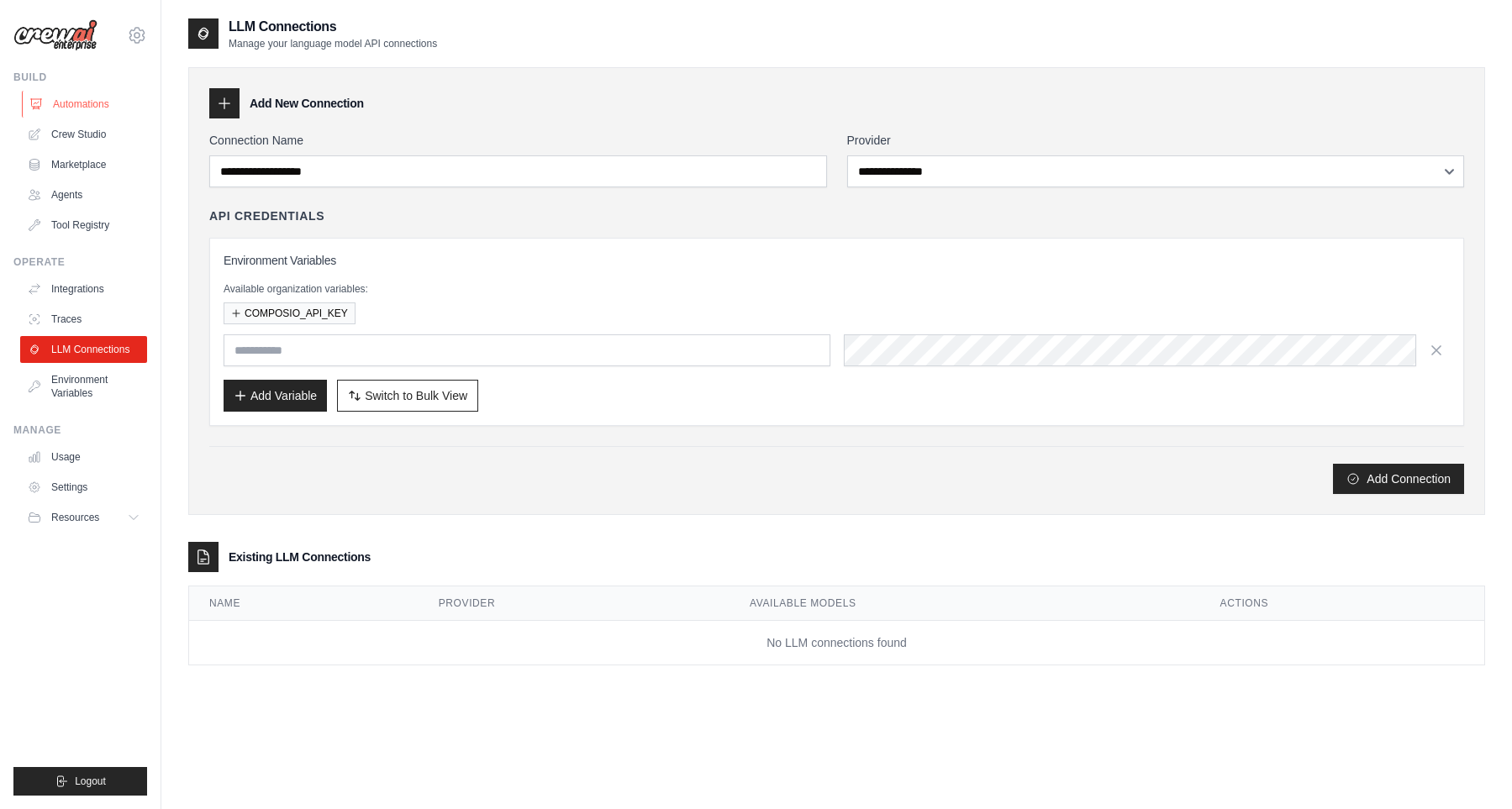
click at [91, 110] on link "Automations" at bounding box center [85, 103] width 127 height 26
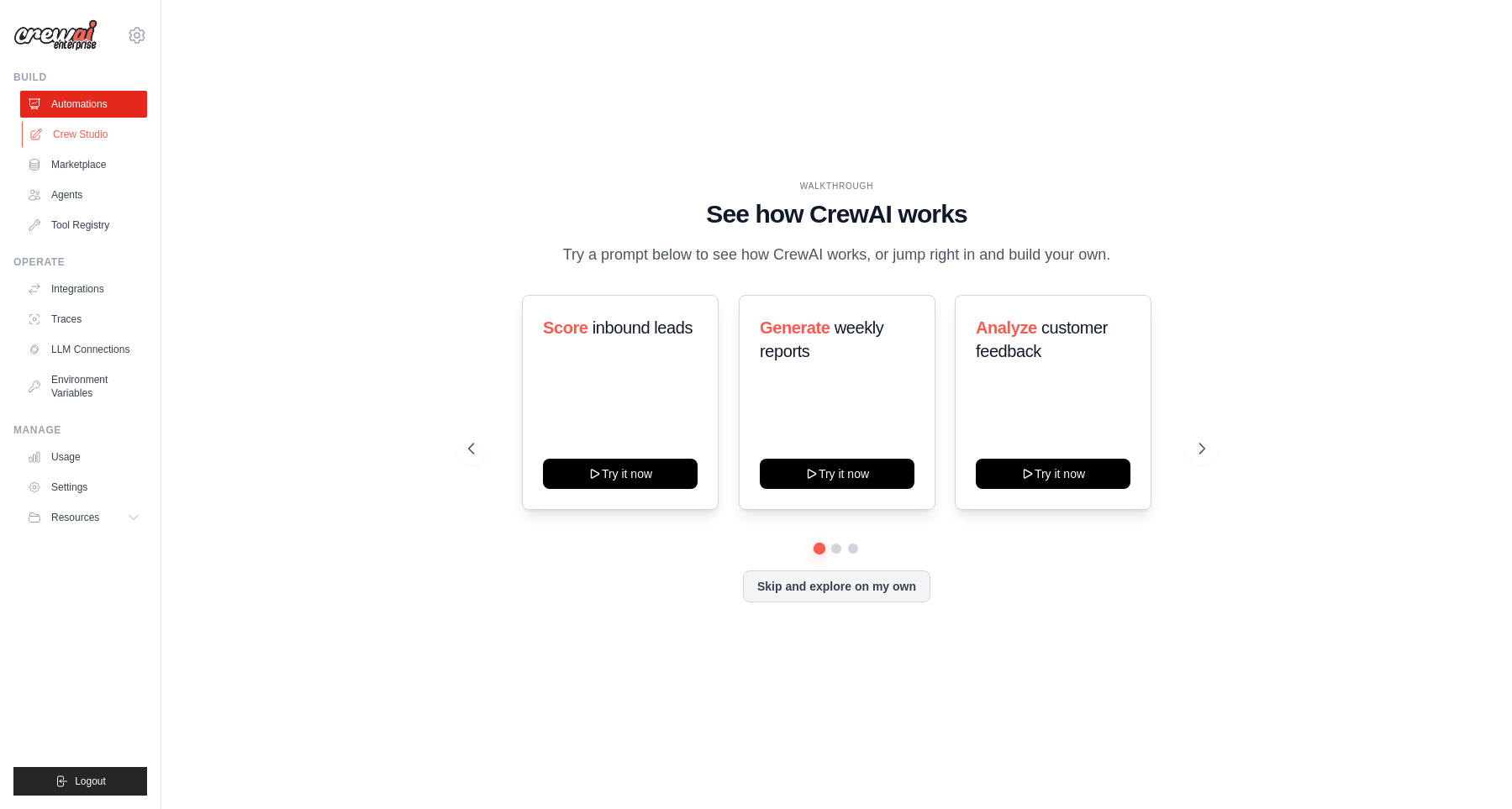
click at [82, 132] on link "Crew Studio" at bounding box center [85, 134] width 127 height 26
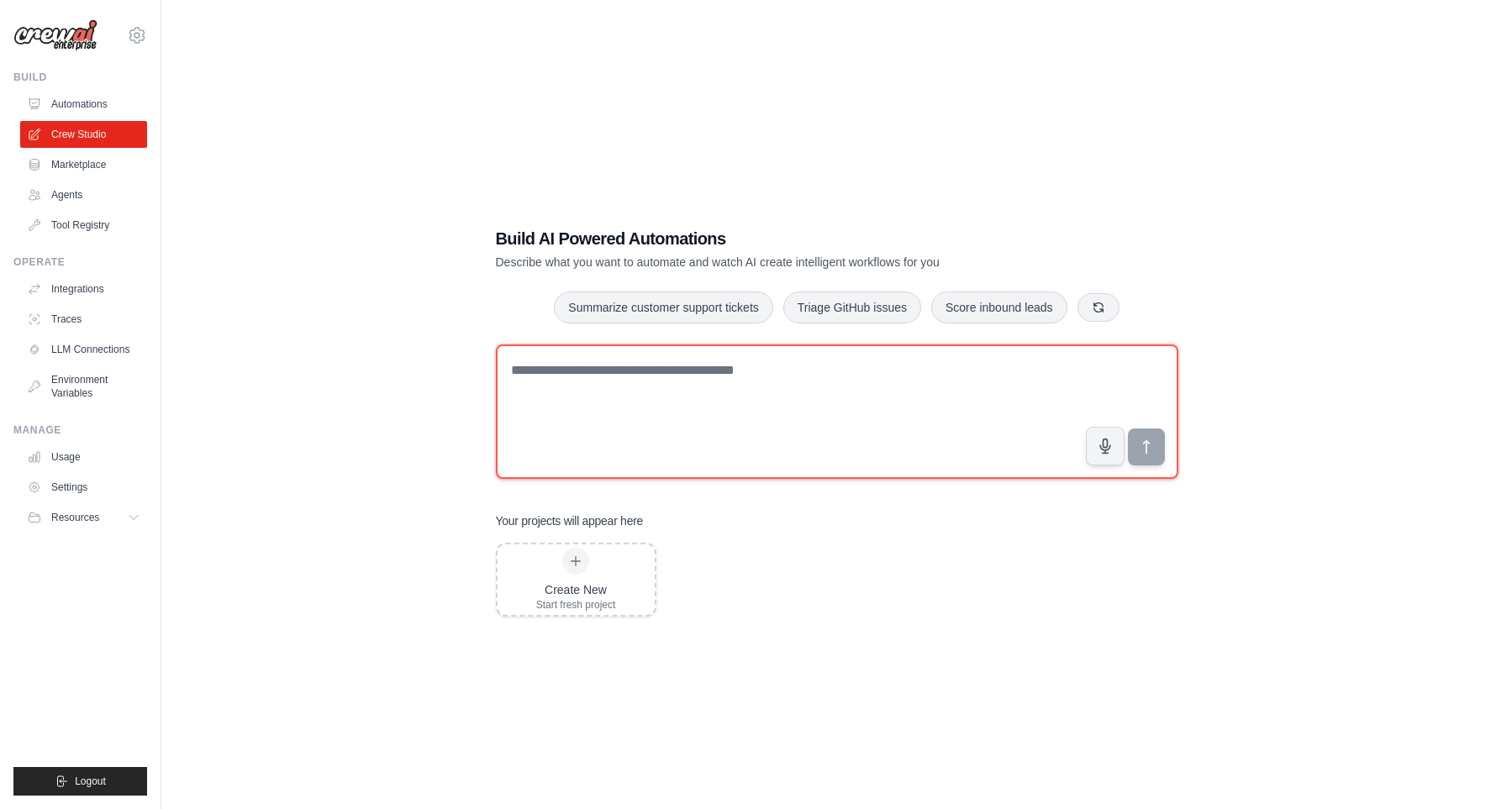
click at [635, 438] on textarea at bounding box center [836, 411] width 682 height 134
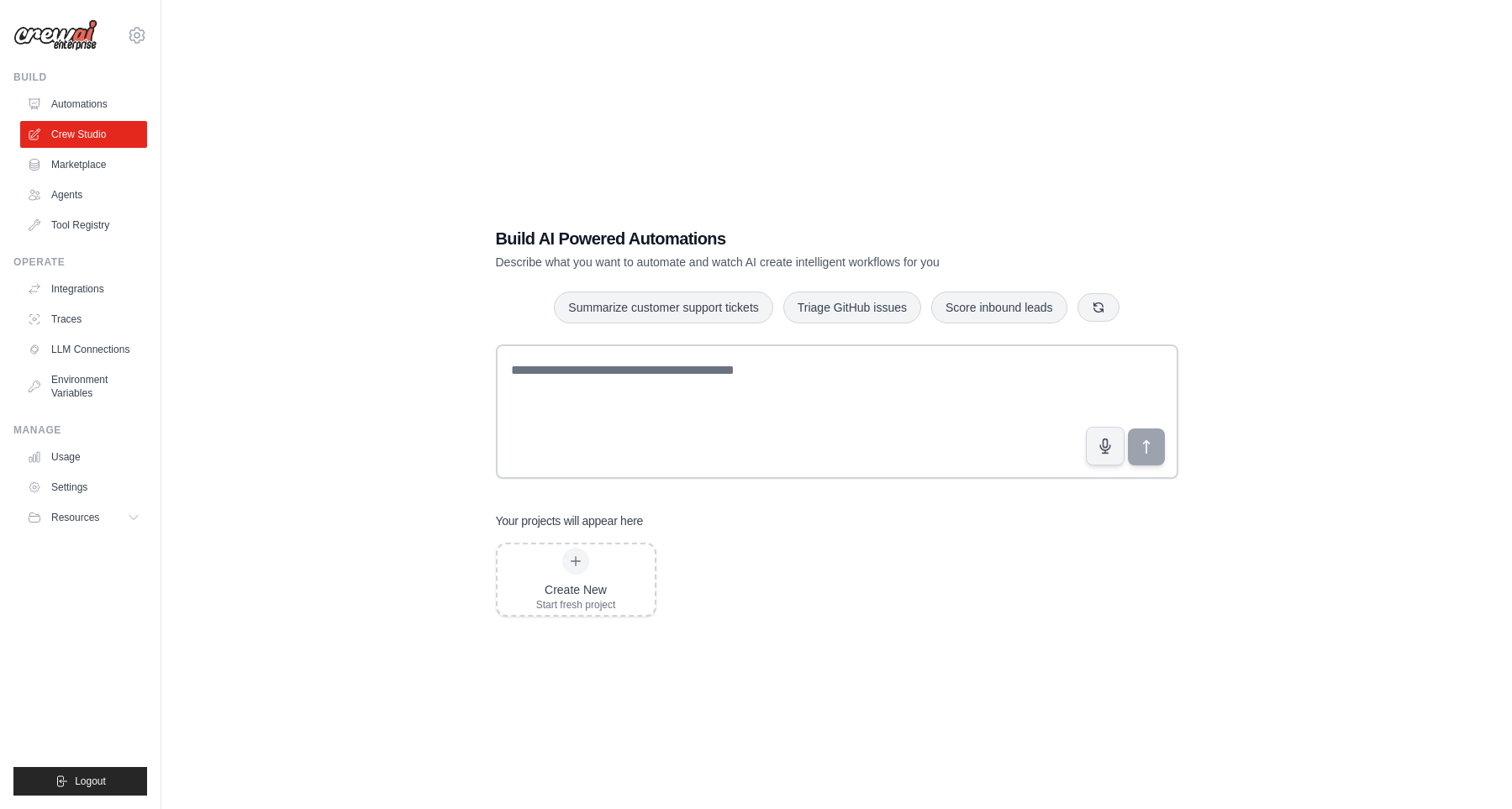
click at [421, 276] on div "Build AI Powered Automations Describe what you want to automate and watch AI cr…" at bounding box center [836, 421] width 1297 height 809
click at [100, 346] on link "LLM Connections" at bounding box center [85, 349] width 127 height 26
